Goal: Transaction & Acquisition: Purchase product/service

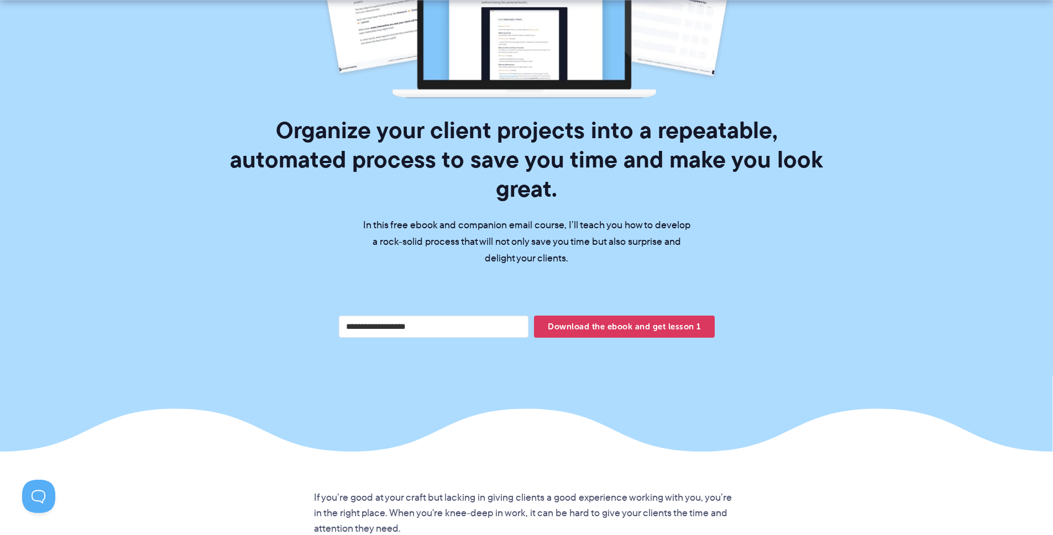
scroll to position [318, 0]
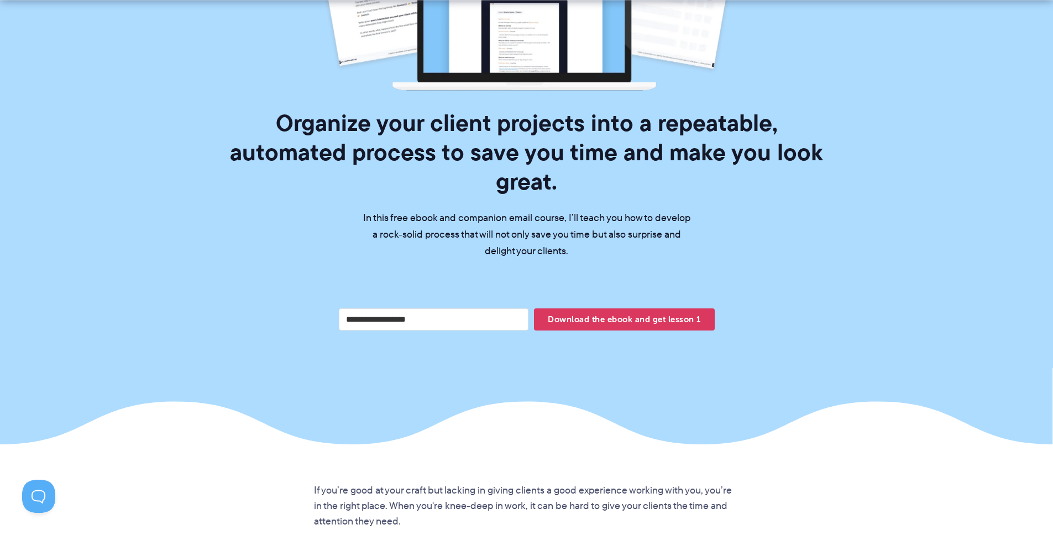
click at [443, 308] on input "Your email address" at bounding box center [434, 319] width 190 height 22
type input "*"
type input "**********"
click at [596, 310] on span "Download the ebook and get lesson 1" at bounding box center [624, 319] width 180 height 19
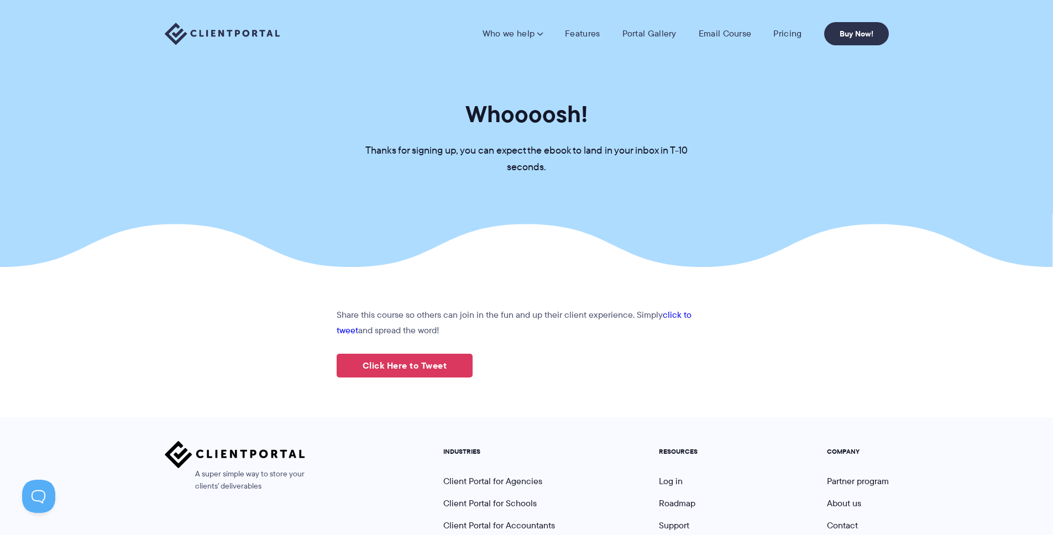
click at [760, 119] on section "Whoooosh! Thanks for signing up, you can expect the ebook to land in your inbox…" at bounding box center [526, 133] width 1053 height 267
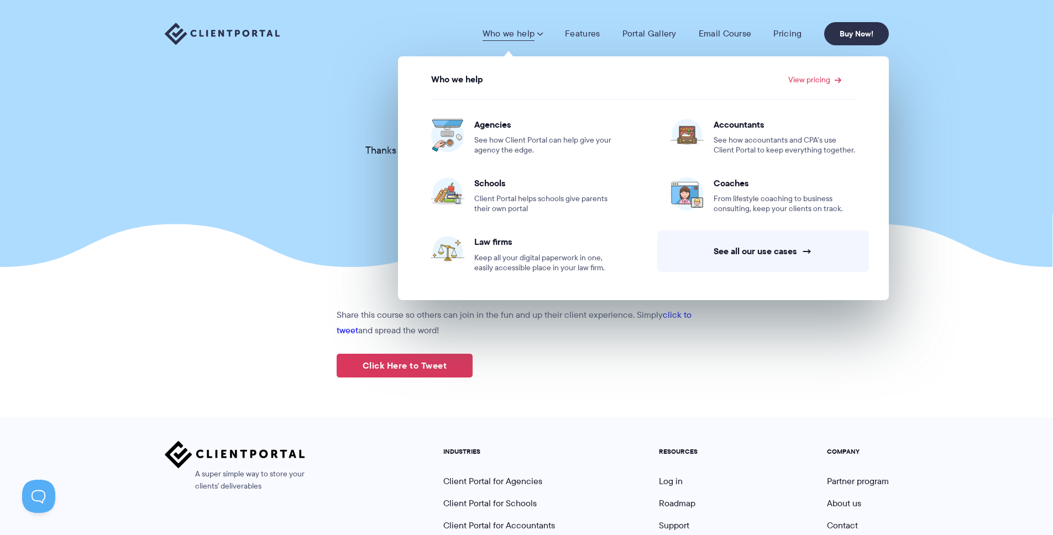
click at [513, 36] on link "Who we help" at bounding box center [512, 33] width 60 height 11
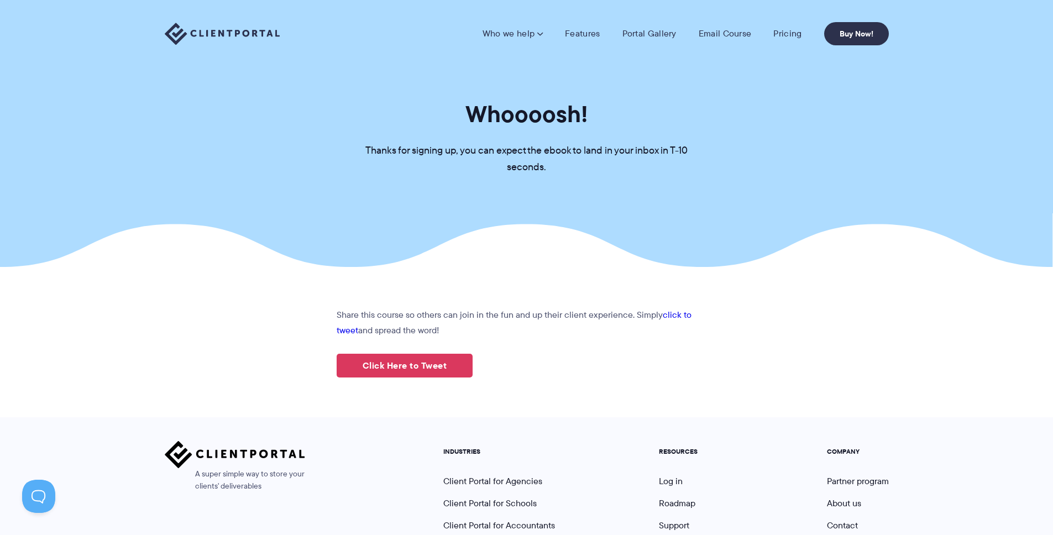
click at [513, 36] on link "Who we help" at bounding box center [512, 33] width 60 height 11
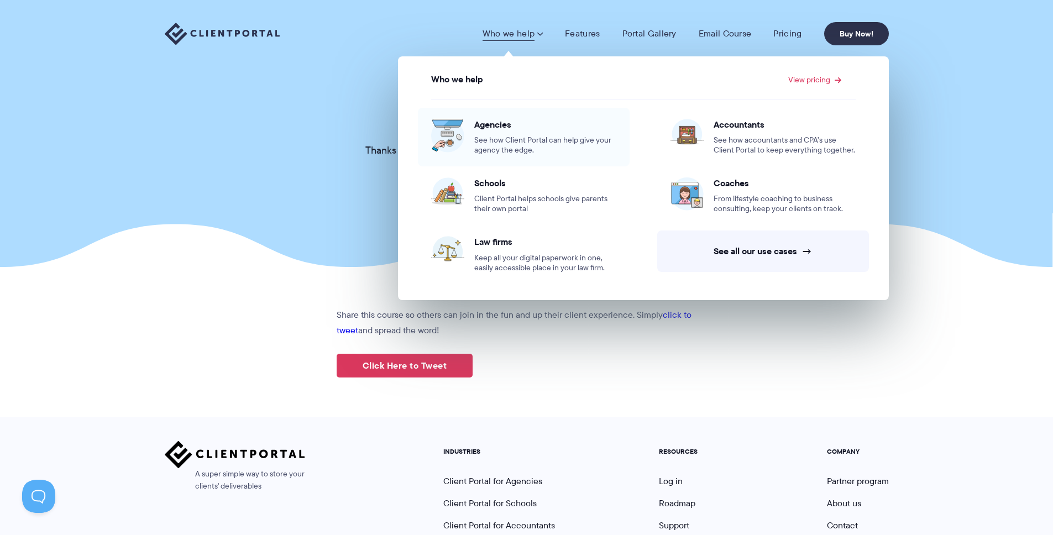
click at [497, 136] on span "See how Client Portal can help give your agency the edge." at bounding box center [545, 145] width 142 height 20
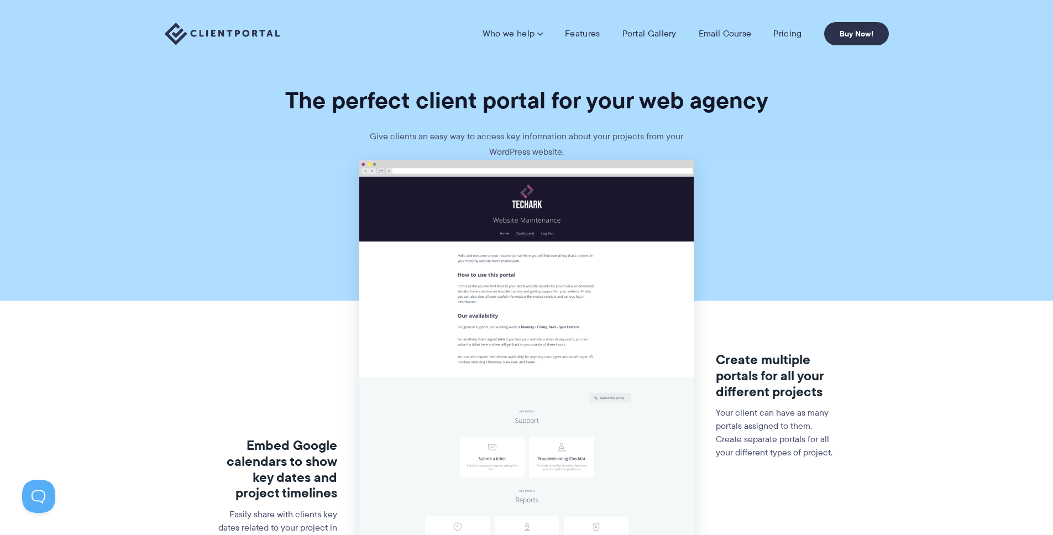
click at [797, 154] on section "The perfect client portal for your web agency Give clients an easy way to acces…" at bounding box center [526, 80] width 1053 height 160
click at [943, 235] on section "Embed Google calendars to show key dates and project timelines Easily share wit…" at bounding box center [526, 527] width 1053 height 735
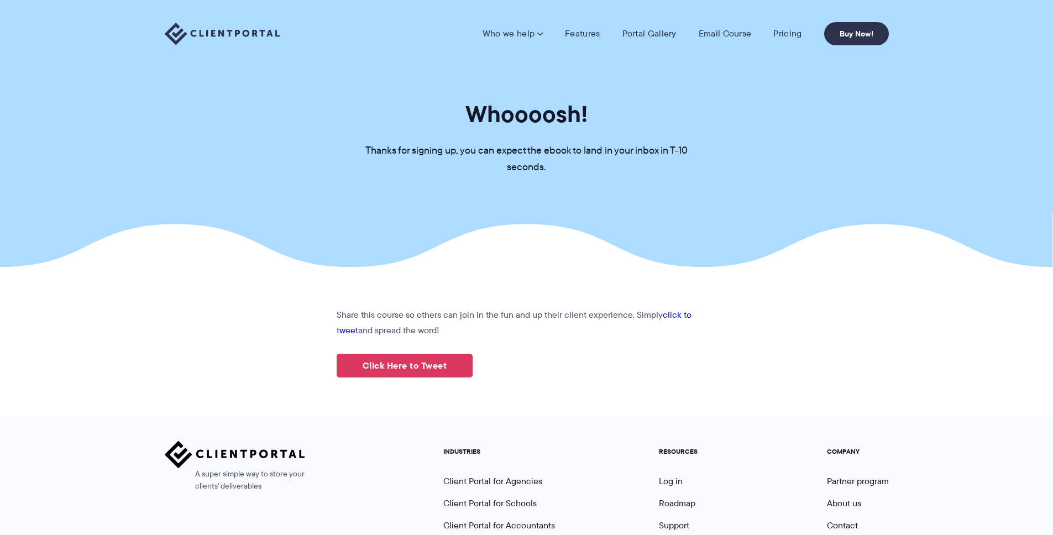
click at [664, 35] on link "Portal Gallery" at bounding box center [649, 33] width 54 height 11
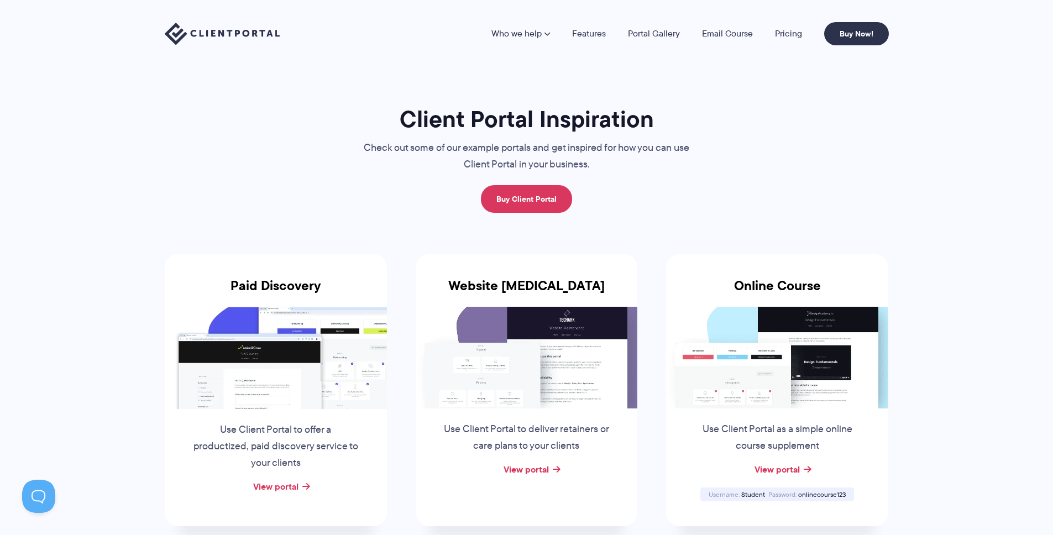
scroll to position [188, 0]
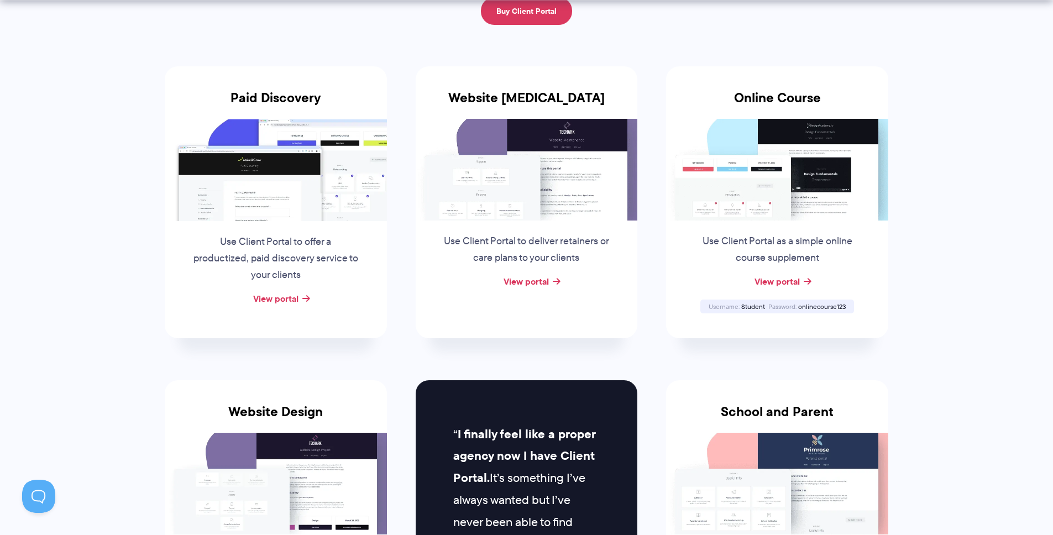
click at [560, 208] on img at bounding box center [527, 170] width 222 height 102
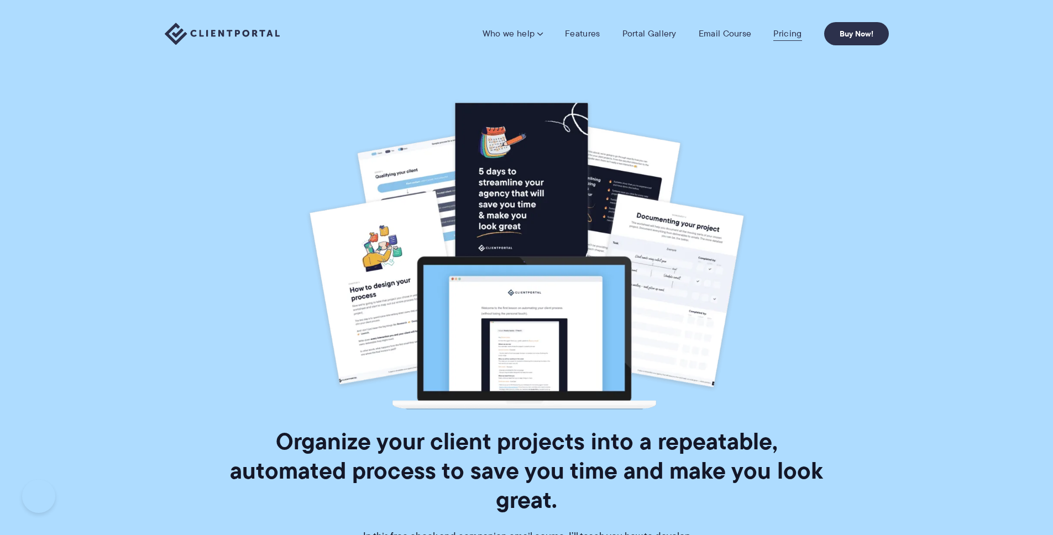
click at [787, 38] on link "Pricing" at bounding box center [787, 33] width 28 height 11
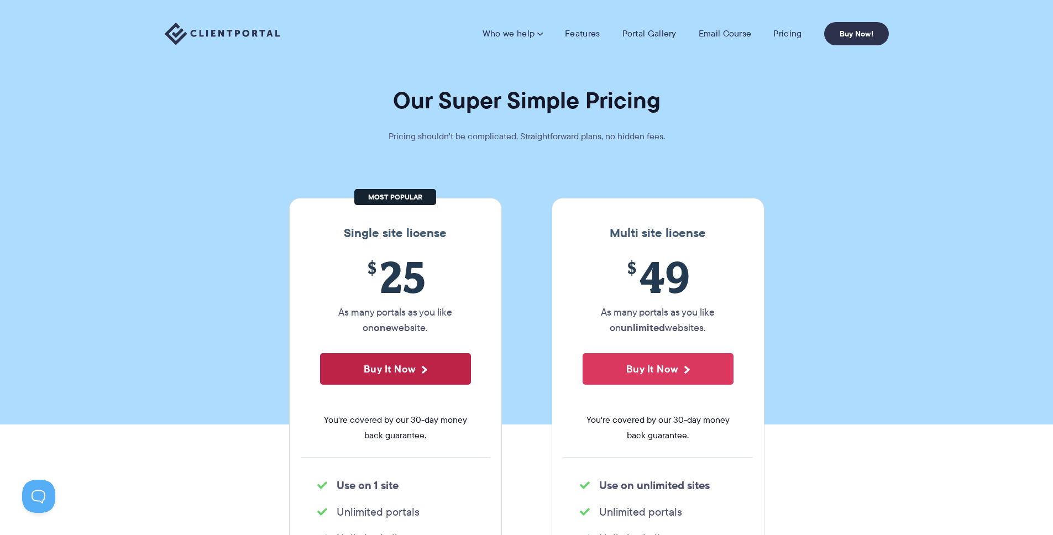
click at [428, 362] on button "Buy It Now" at bounding box center [395, 368] width 151 height 31
